Goal: Information Seeking & Learning: Learn about a topic

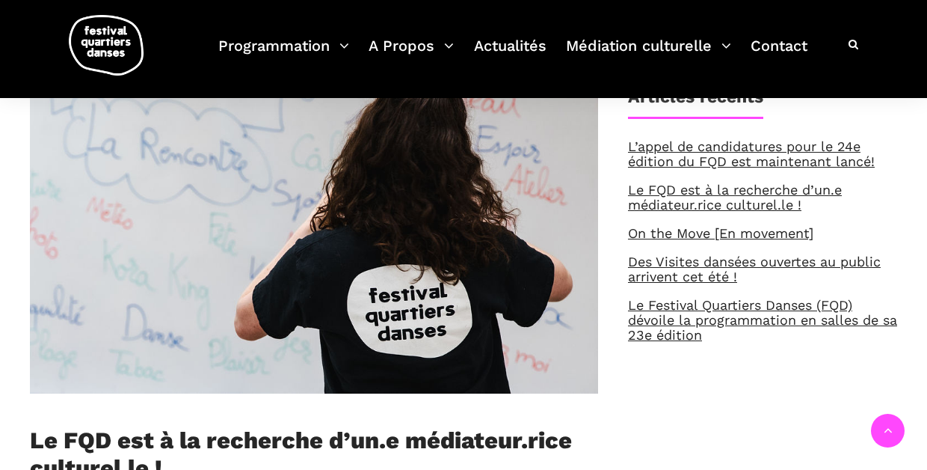
scroll to position [364, 0]
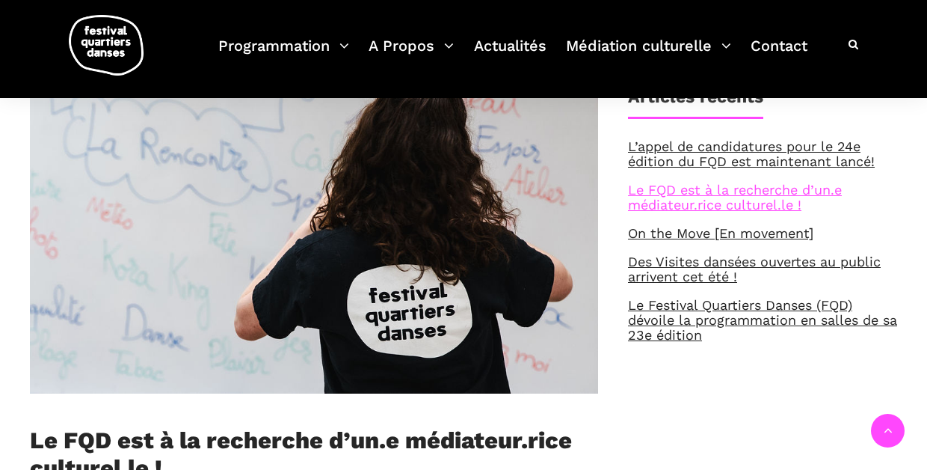
click at [741, 190] on link "Le FQD est à la recherche d’un.e médiateur.rice culturel.le !" at bounding box center [735, 197] width 214 height 31
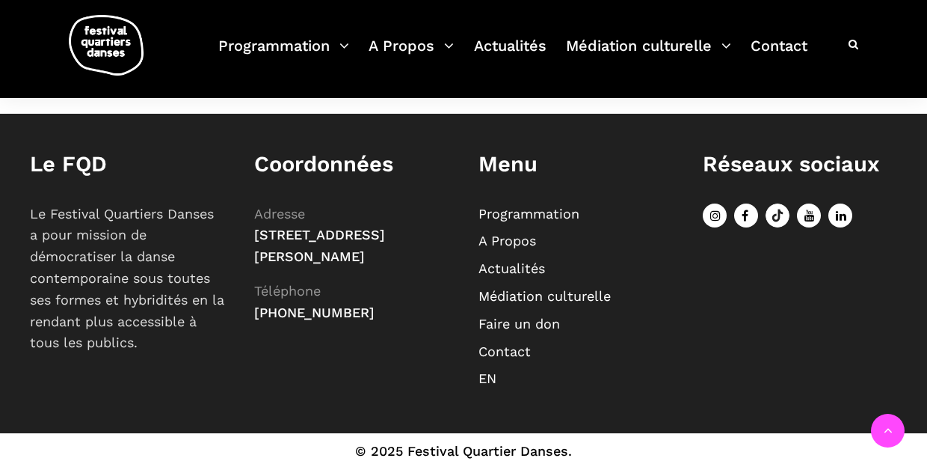
scroll to position [2296, 0]
drag, startPoint x: 255, startPoint y: 242, endPoint x: 385, endPoint y: 275, distance: 134.4
click at [385, 275] on p "Adresse 75, Square Sir-Georges-Étienne-Cartier, Montréal (Québec) H4C 3A1 Télép…" at bounding box center [351, 263] width 194 height 120
copy span "[STREET_ADDRESS][PERSON_NAME]"
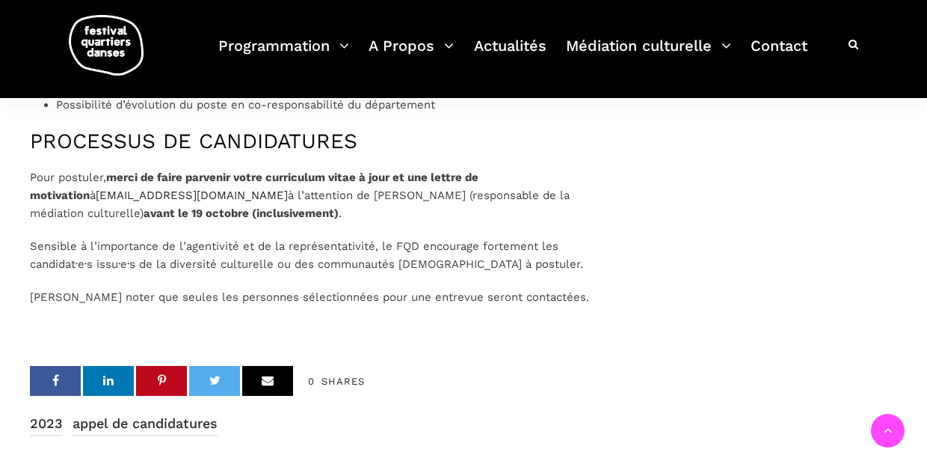
scroll to position [1780, 0]
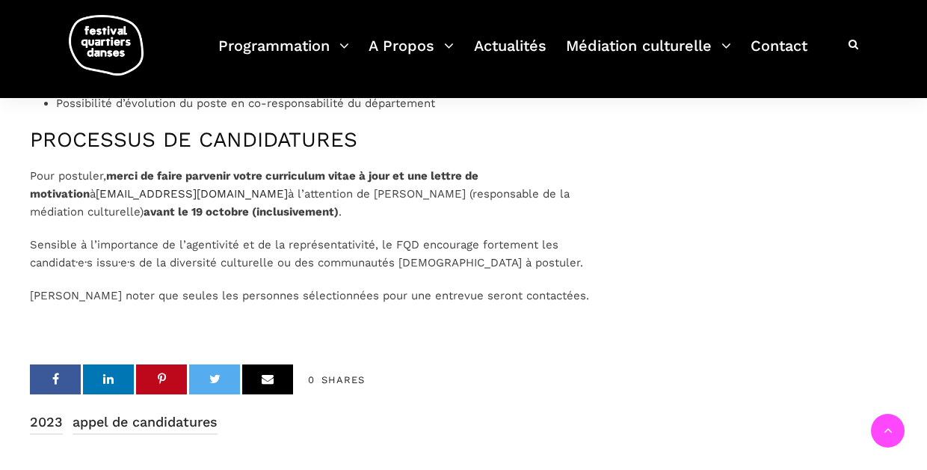
drag, startPoint x: 214, startPoint y: 226, endPoint x: 88, endPoint y: 248, distance: 128.3
click at [88, 218] on span "à l’attention de Marianne Gravel (responsable de la médiation culturelle) avant…" at bounding box center [300, 202] width 540 height 31
copy span "à l’attention de Marianne Gravel (responsable de la médiation culturelle)"
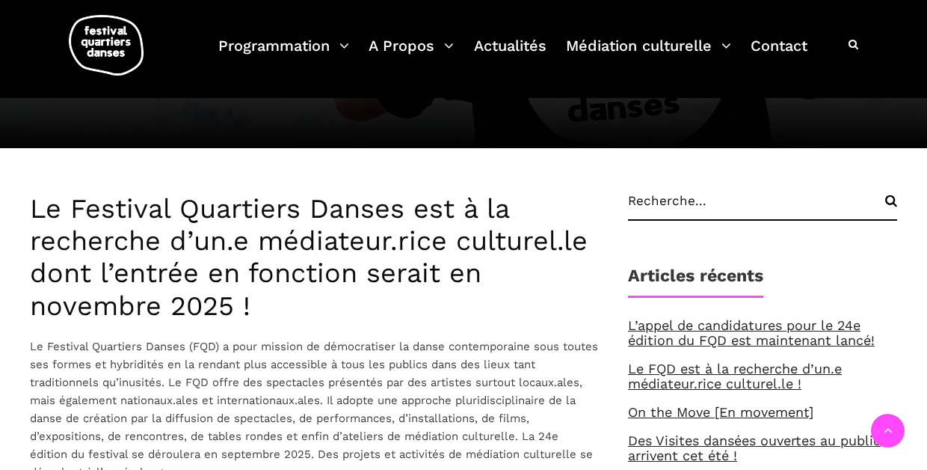
scroll to position [352, 0]
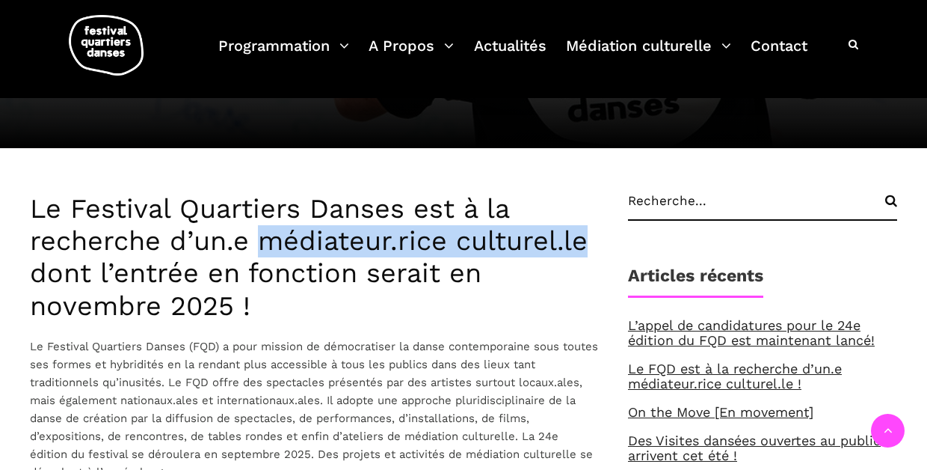
drag, startPoint x: 265, startPoint y: 244, endPoint x: 600, endPoint y: 251, distance: 335.2
copy h3 "médiateur.rice culturel.le"
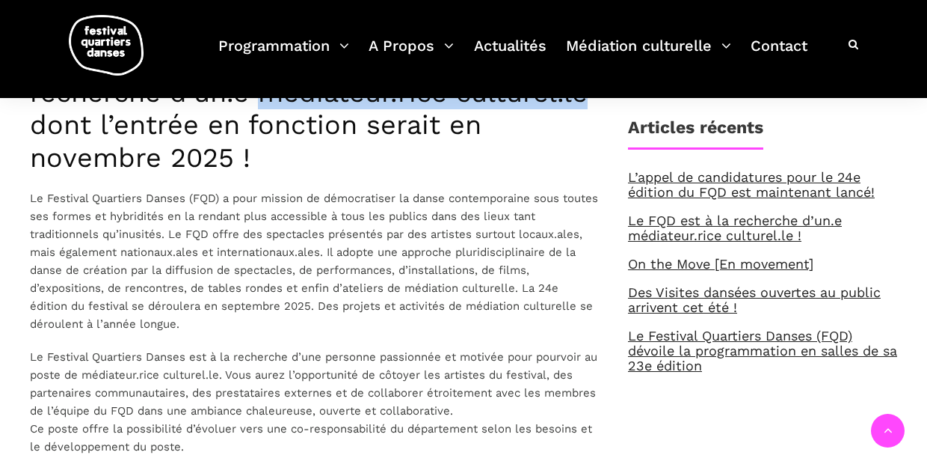
scroll to position [500, 0]
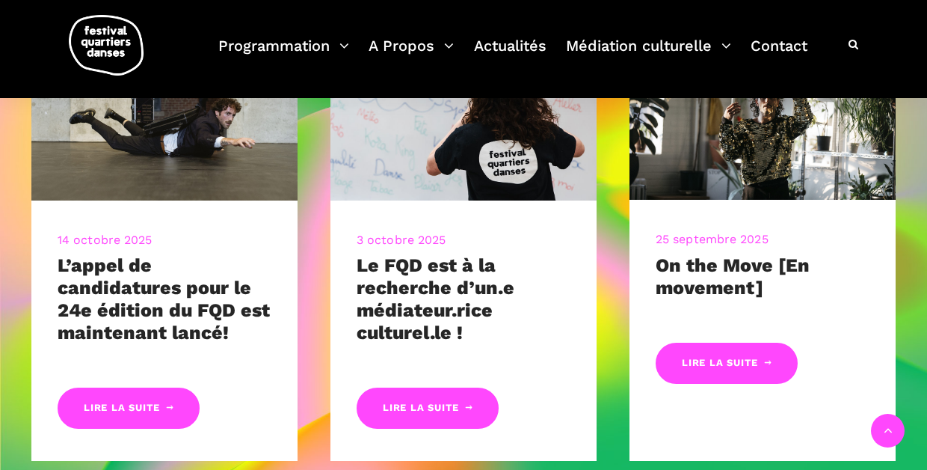
scroll to position [1288, 0]
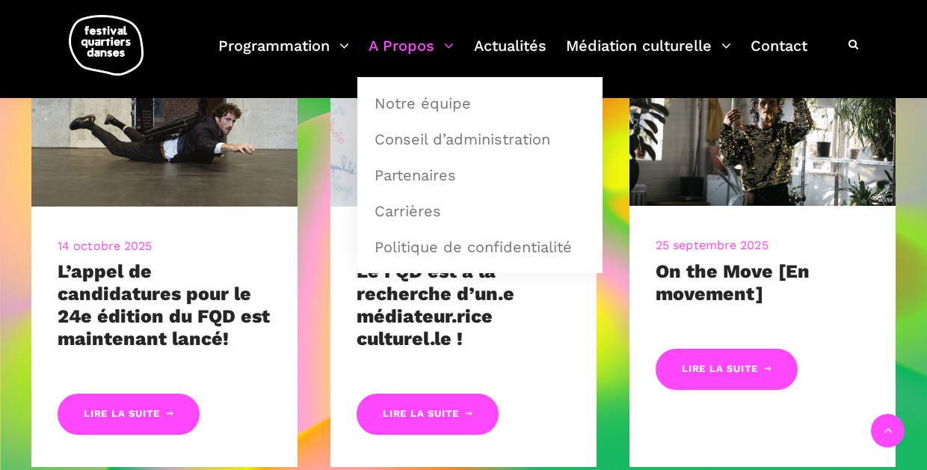
click at [410, 49] on link "A Propos" at bounding box center [411, 55] width 85 height 44
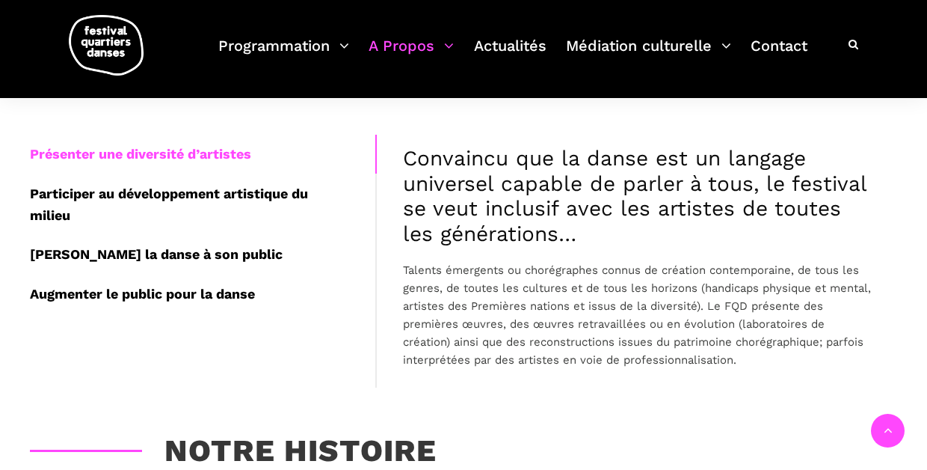
scroll to position [448, 0]
click at [188, 197] on div "Participer au développement artistique du milieu" at bounding box center [203, 204] width 346 height 61
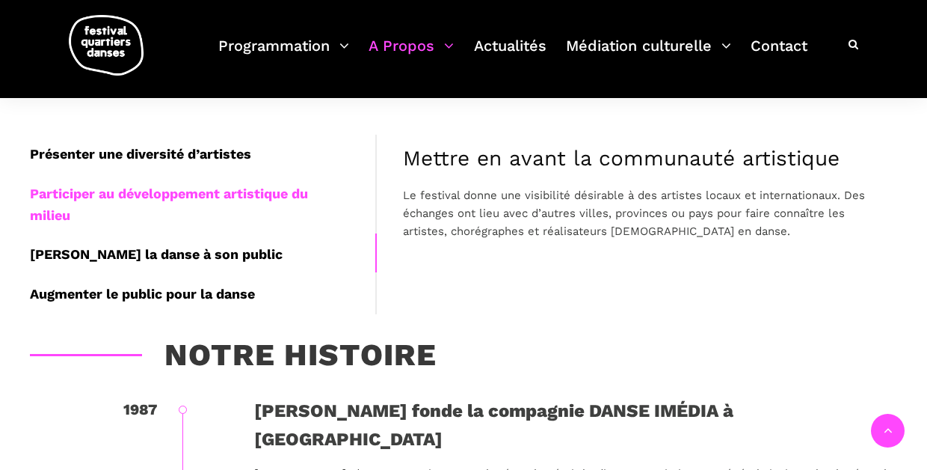
click at [177, 243] on div "Amener la danse à son public" at bounding box center [203, 255] width 346 height 40
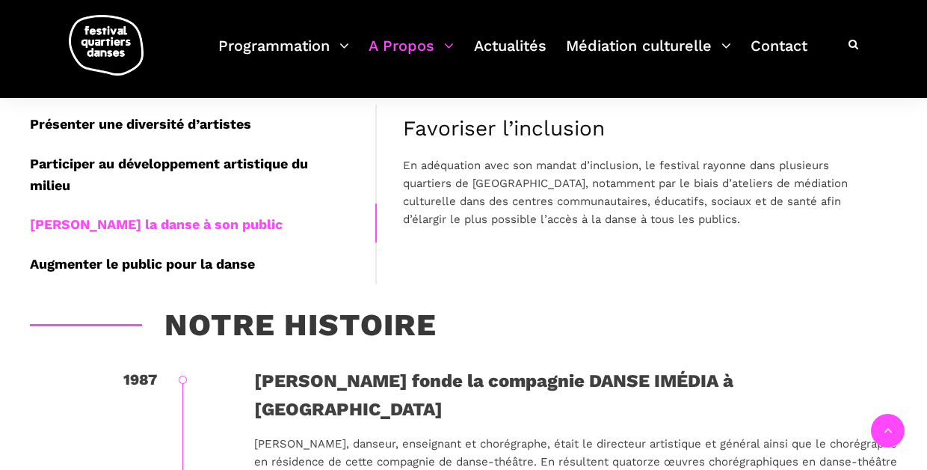
scroll to position [478, 0]
click at [71, 260] on div "Augmenter le public pour la danse" at bounding box center [203, 265] width 346 height 40
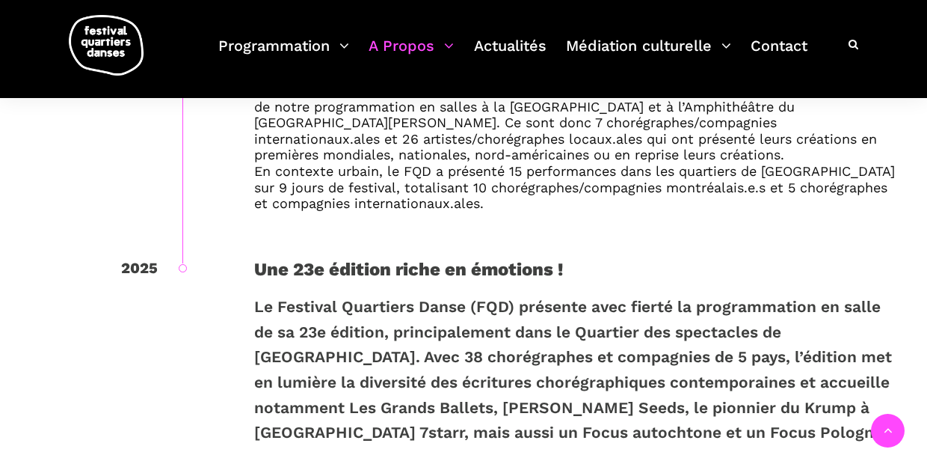
scroll to position [3151, 0]
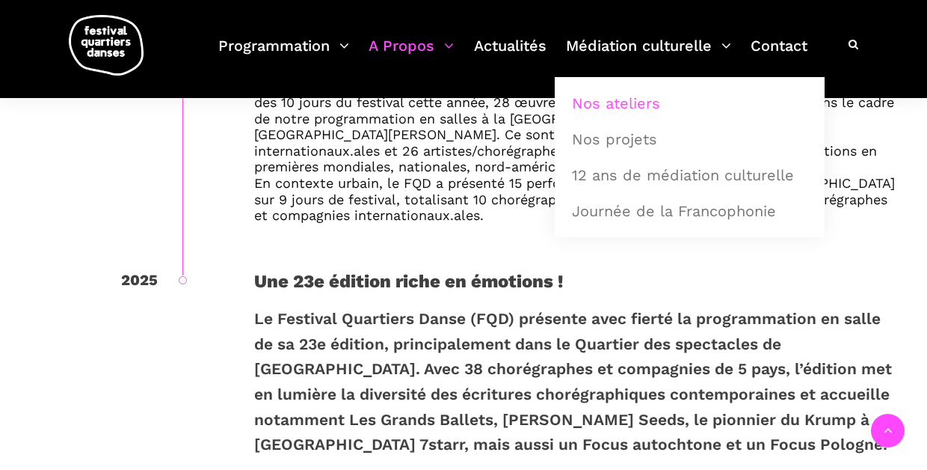
click at [622, 102] on link "Nos ateliers" at bounding box center [690, 103] width 254 height 34
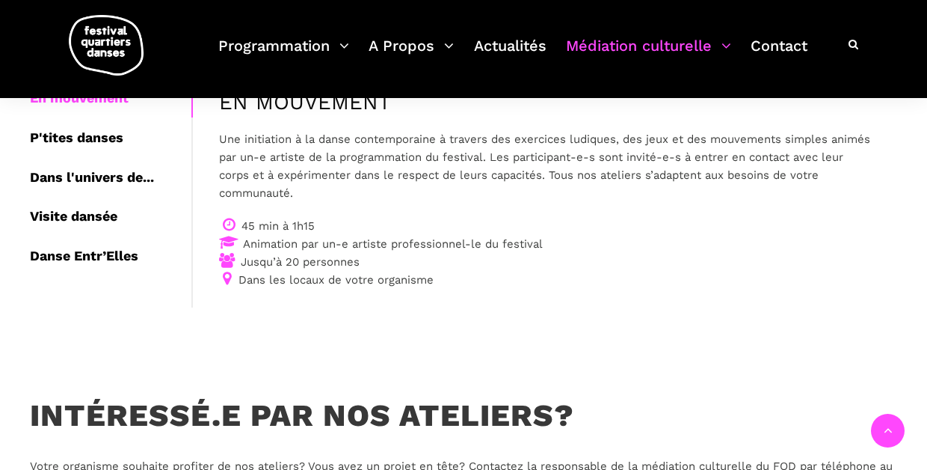
scroll to position [301, 0]
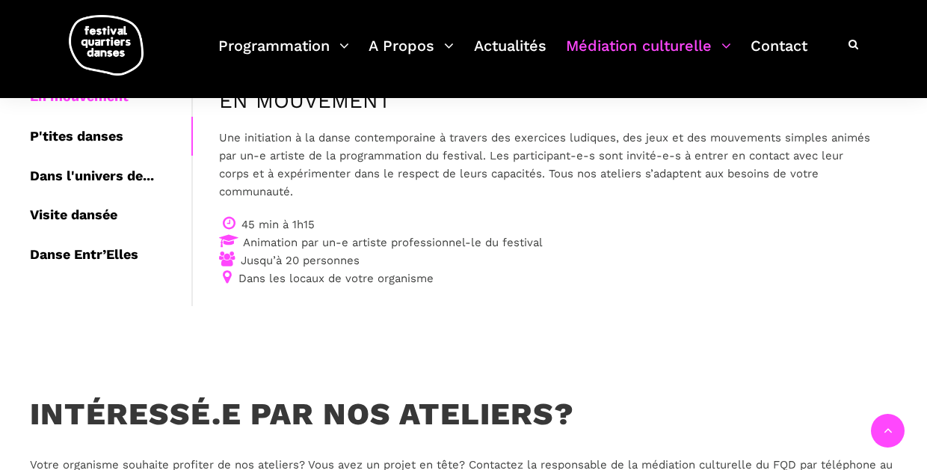
click at [65, 135] on div "P'tites danses" at bounding box center [111, 137] width 162 height 40
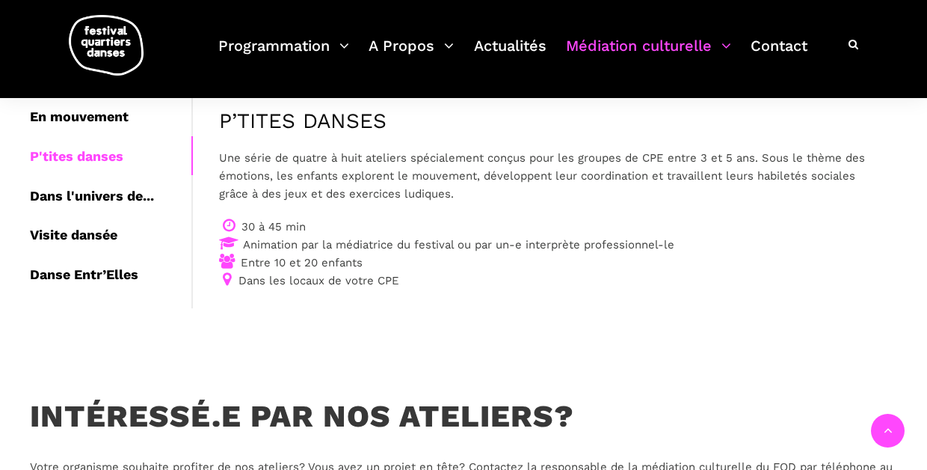
scroll to position [280, 0]
click at [105, 191] on div "Dans l'univers de..." at bounding box center [111, 197] width 162 height 40
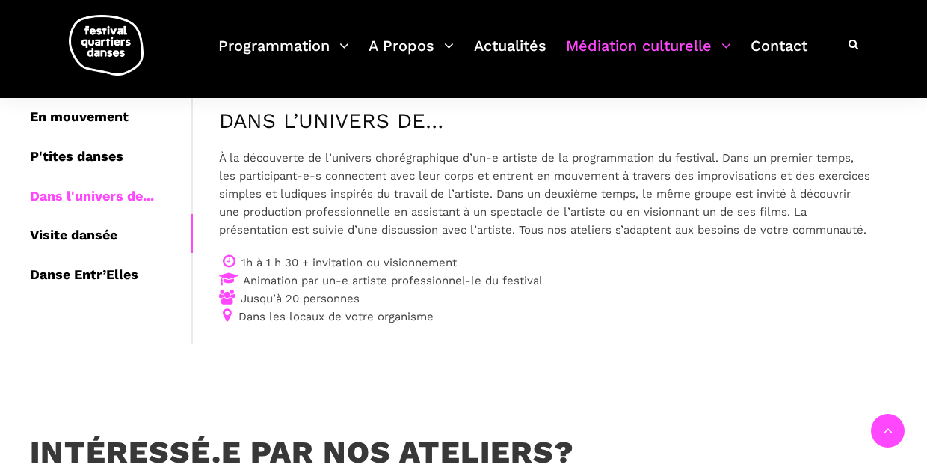
click at [96, 226] on div "Visite dansée" at bounding box center [111, 235] width 162 height 40
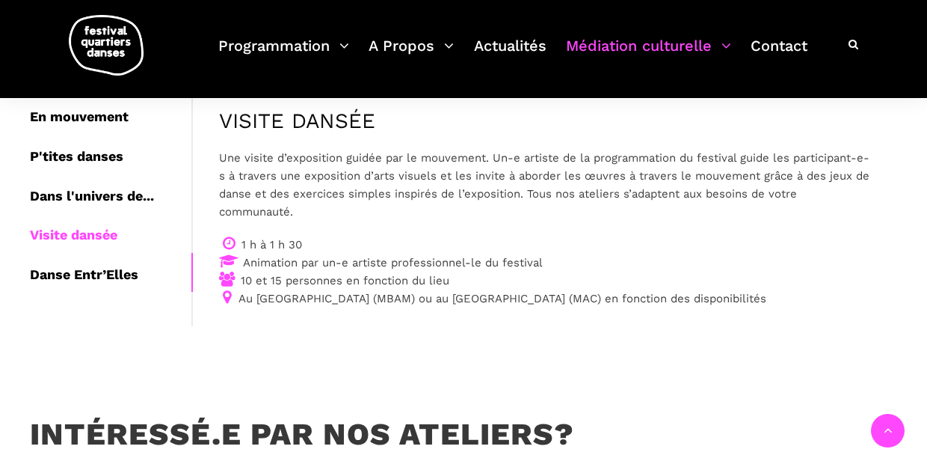
click at [92, 264] on div "Danse Entr’Elles" at bounding box center [111, 275] width 162 height 40
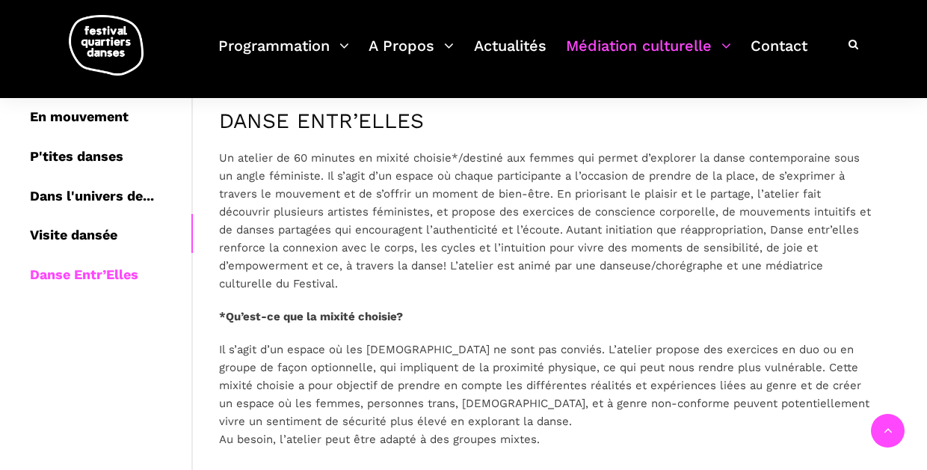
click at [83, 234] on div "Visite dansée" at bounding box center [111, 235] width 162 height 40
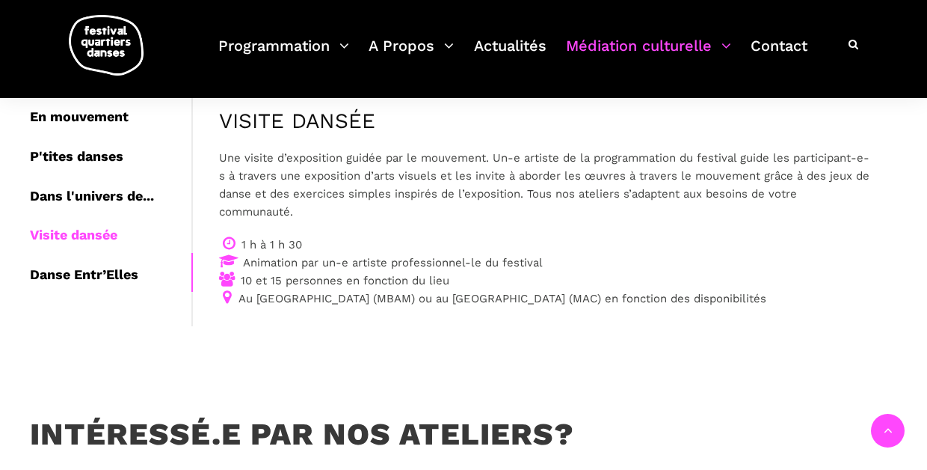
click at [85, 263] on div "Danse Entr’Elles" at bounding box center [111, 275] width 162 height 40
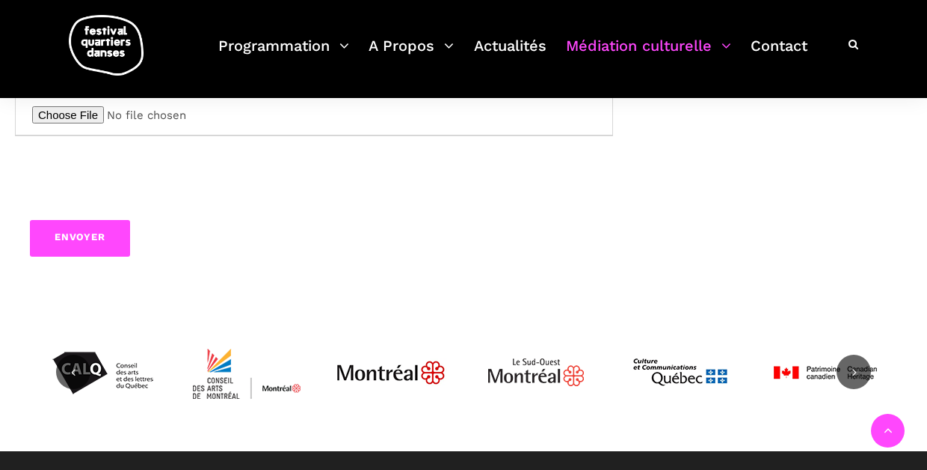
scroll to position [1317, 0]
